Goal: Check status: Check status

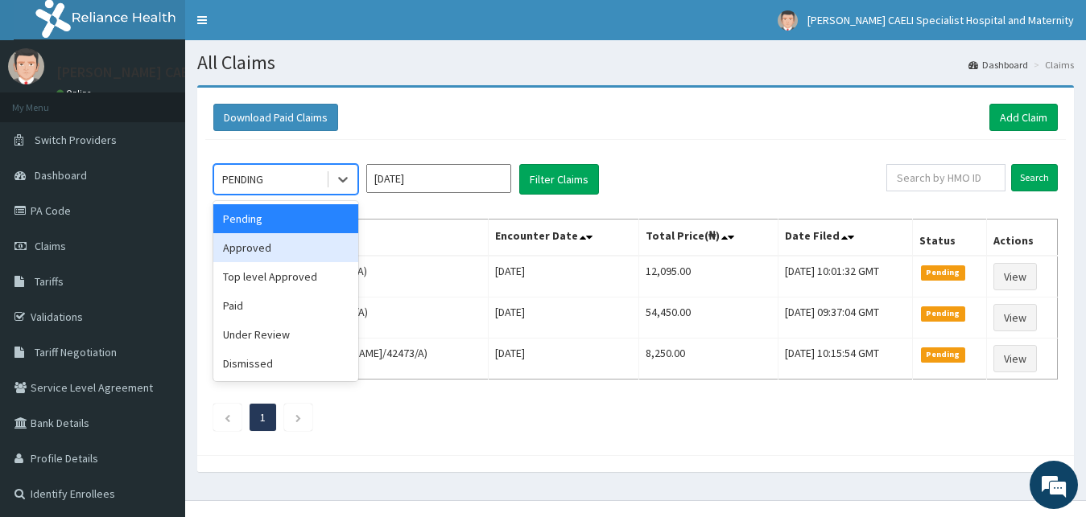
click at [270, 252] on div "Approved" at bounding box center [285, 247] width 145 height 29
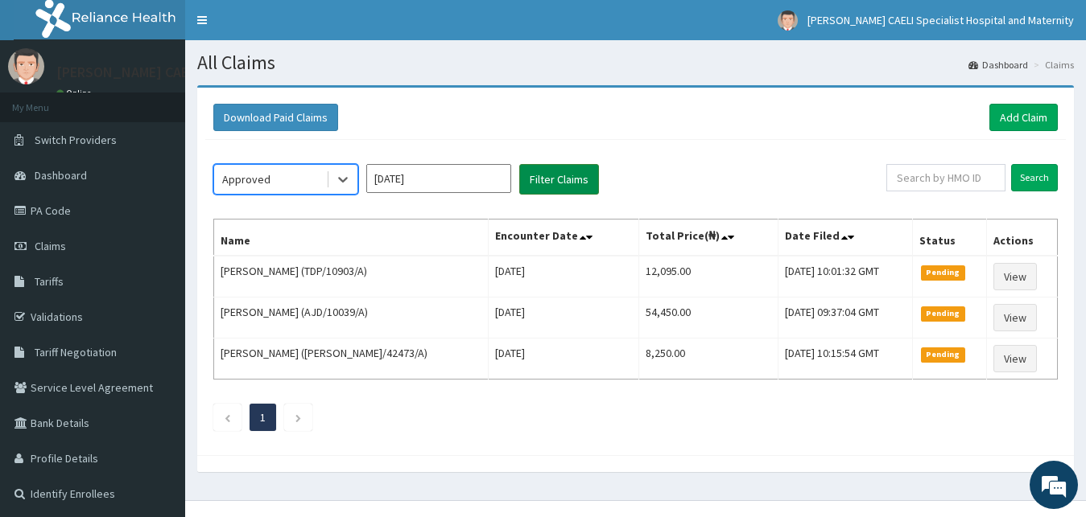
click at [553, 173] on button "Filter Claims" at bounding box center [559, 179] width 80 height 31
click at [552, 188] on button "Filter Claims" at bounding box center [559, 179] width 80 height 31
click at [0, 258] on link "Claims" at bounding box center [92, 246] width 185 height 35
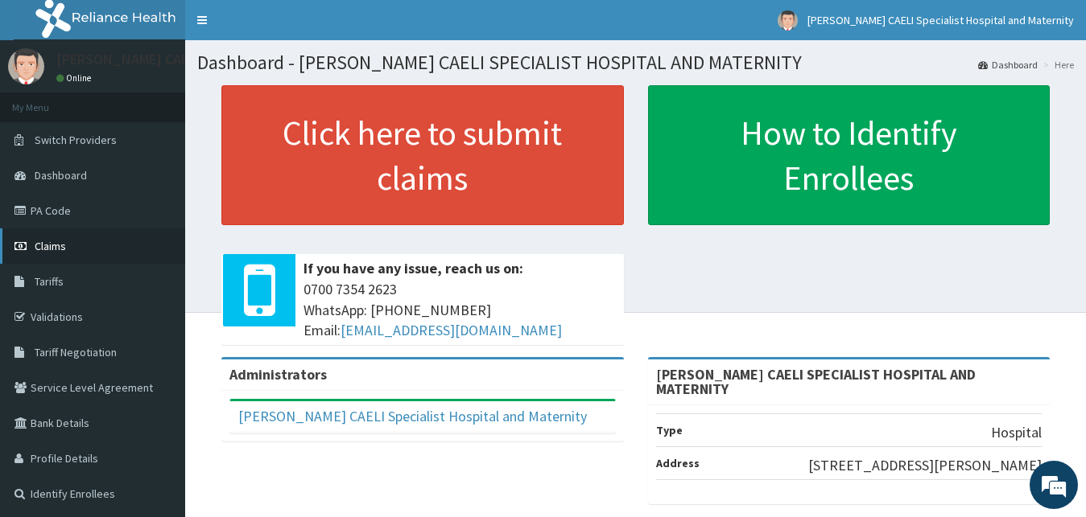
click at [43, 244] on span "Claims" at bounding box center [50, 246] width 31 height 14
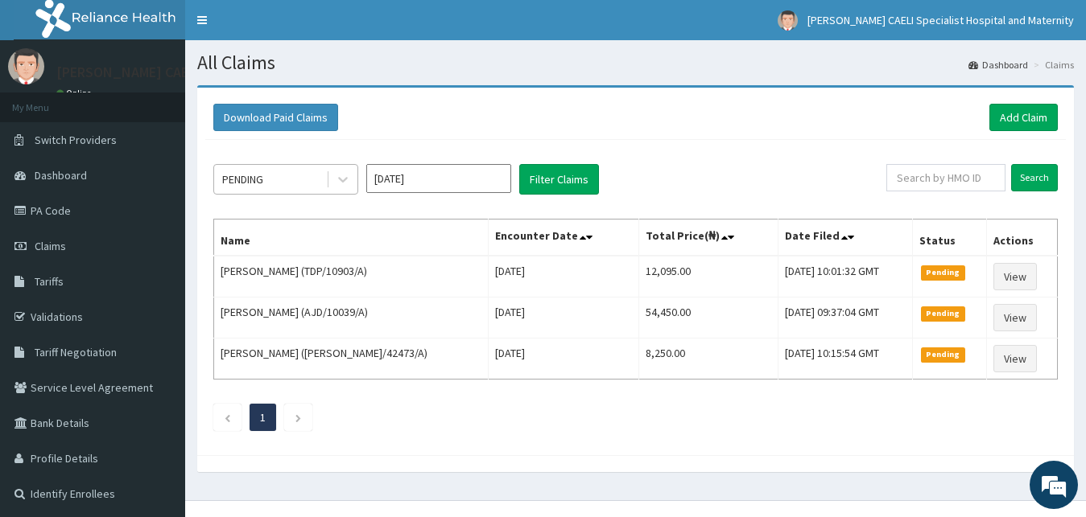
click at [272, 179] on div "PENDING" at bounding box center [270, 180] width 112 height 26
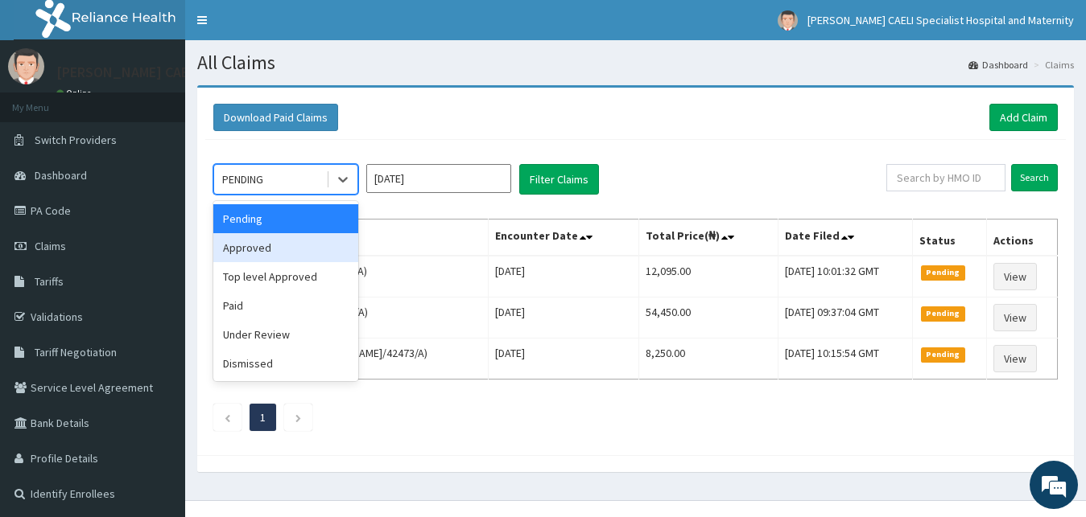
click at [316, 246] on div "Approved" at bounding box center [285, 247] width 145 height 29
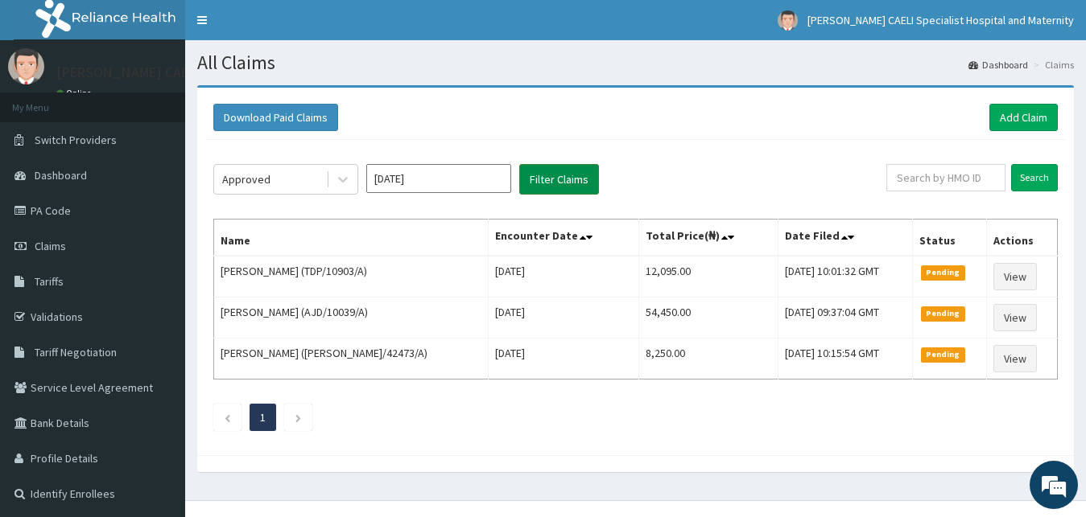
click at [560, 178] on button "Filter Claims" at bounding box center [559, 179] width 80 height 31
click at [57, 277] on span "Tariffs" at bounding box center [49, 281] width 29 height 14
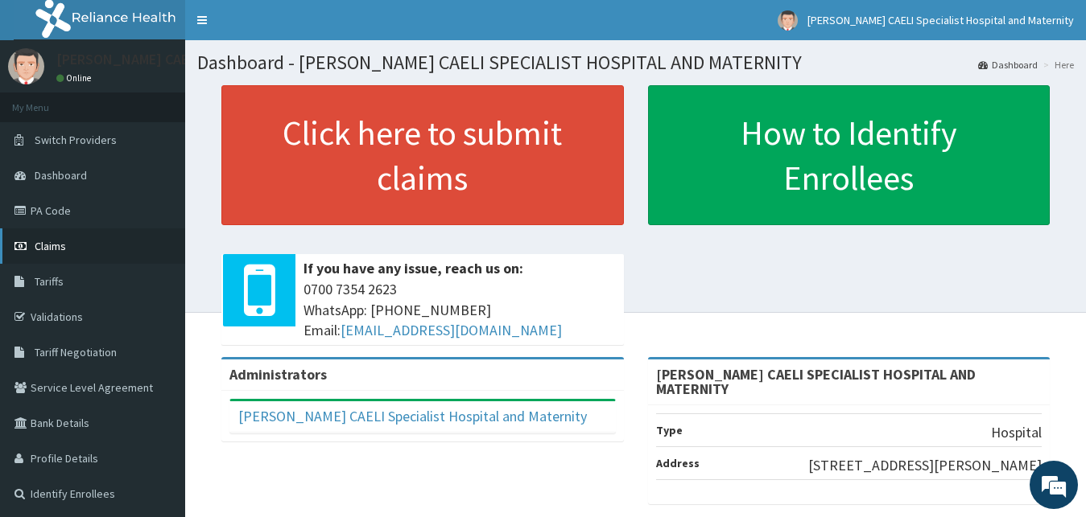
click at [62, 241] on span "Claims" at bounding box center [50, 246] width 31 height 14
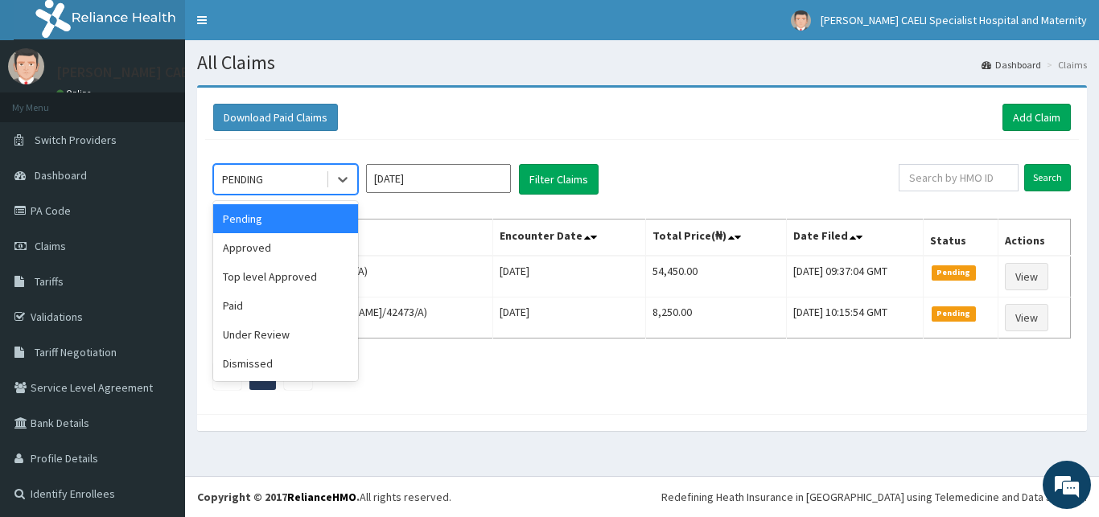
click at [313, 179] on div "PENDING" at bounding box center [270, 180] width 112 height 26
click at [286, 245] on div "Approved" at bounding box center [285, 247] width 145 height 29
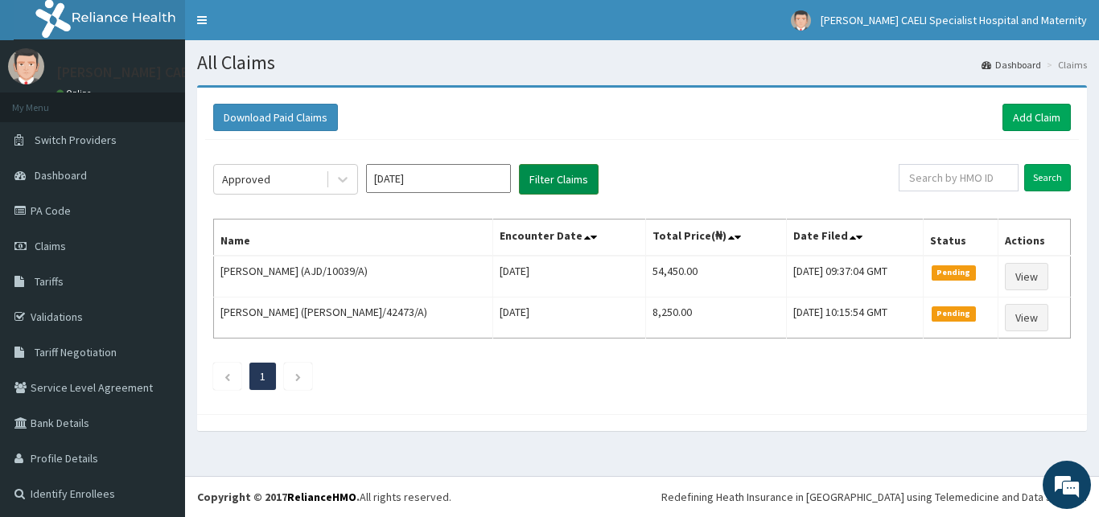
click at [546, 172] on button "Filter Claims" at bounding box center [559, 179] width 80 height 31
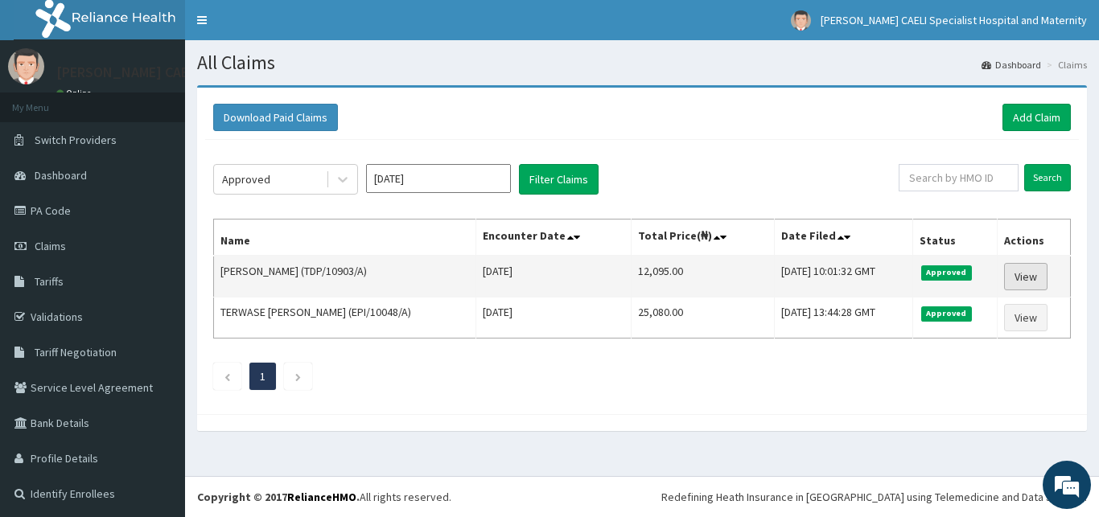
click at [1006, 277] on link "View" at bounding box center [1025, 276] width 43 height 27
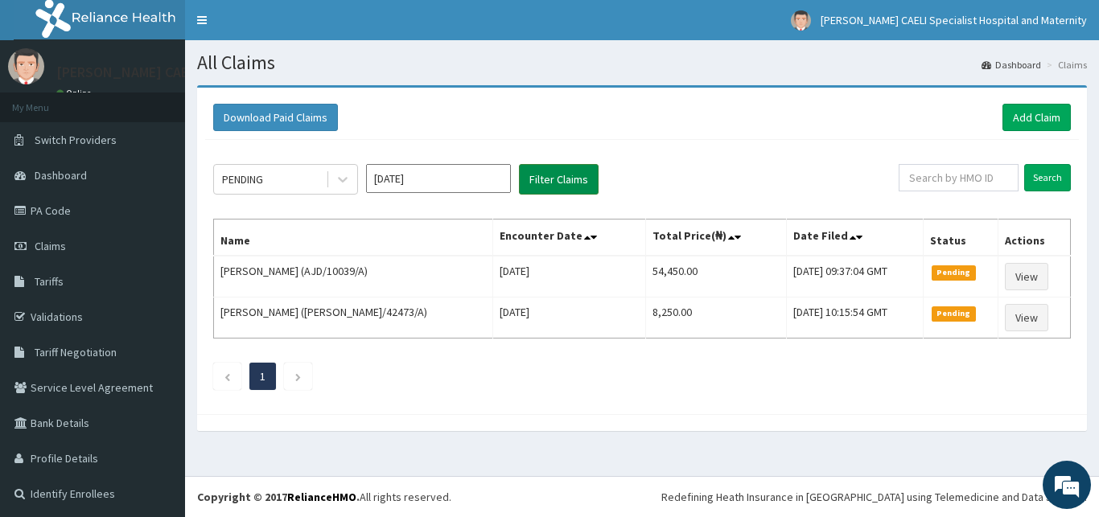
click at [567, 170] on button "Filter Claims" at bounding box center [559, 179] width 80 height 31
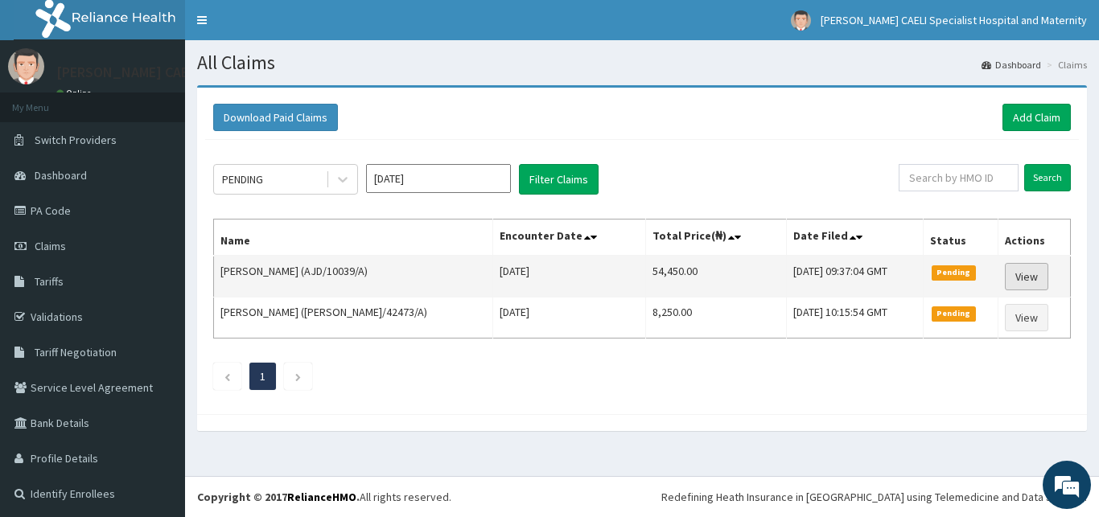
click at [1018, 275] on link "View" at bounding box center [1026, 276] width 43 height 27
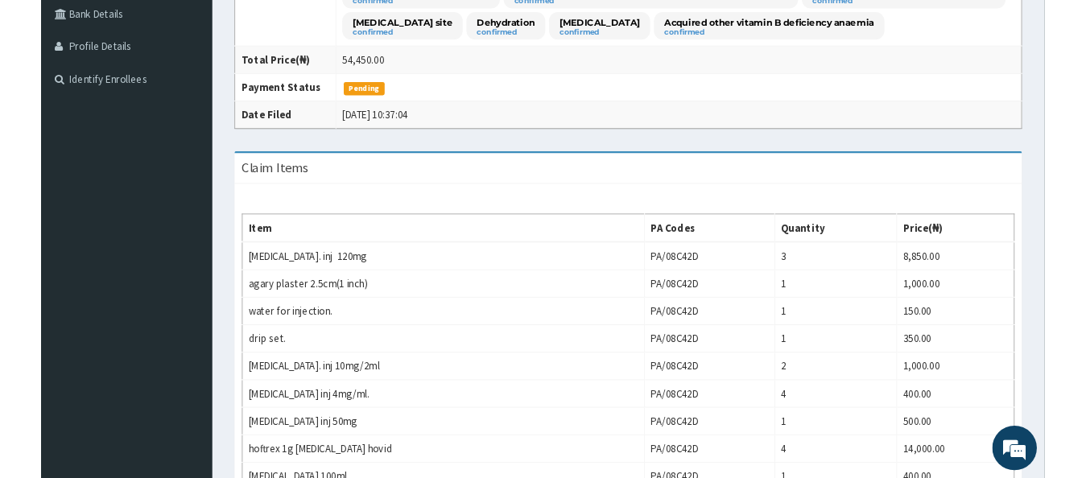
scroll to position [328, 0]
